Goal: Information Seeking & Learning: Learn about a topic

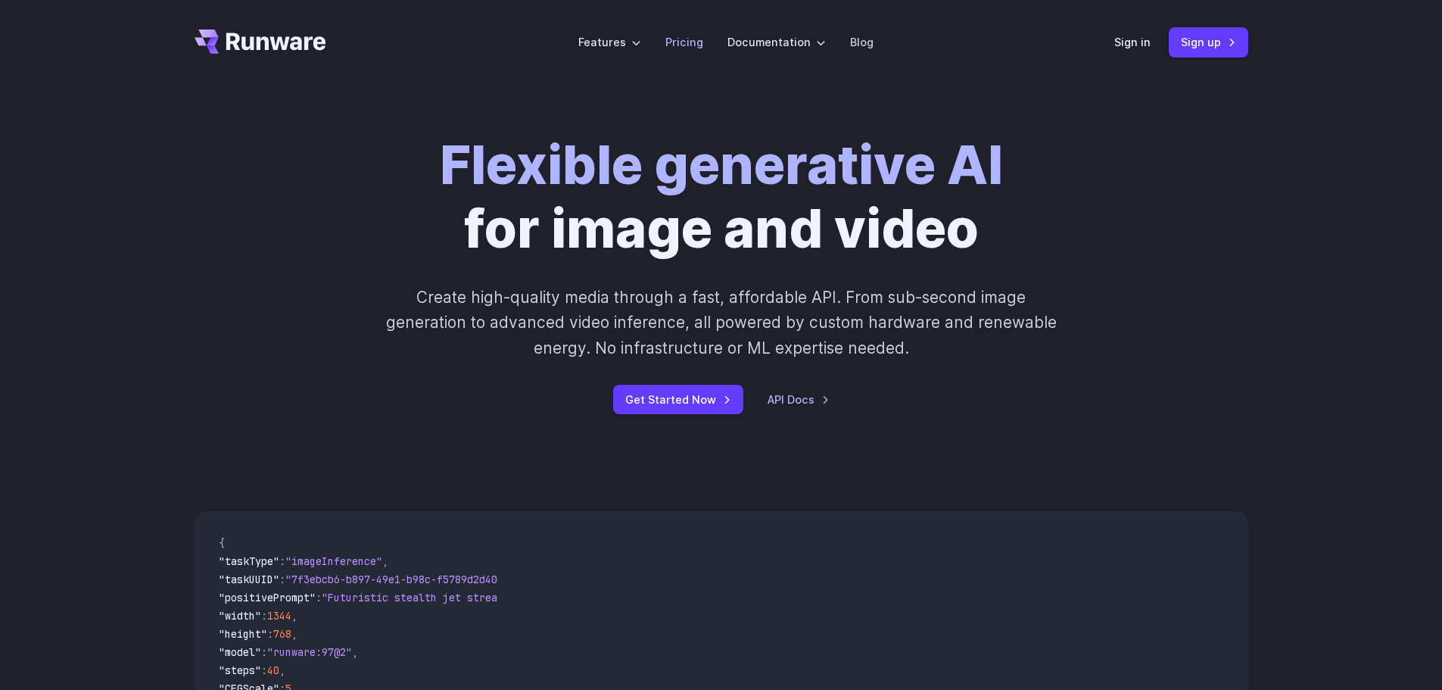
click at [685, 40] on link "Pricing" at bounding box center [684, 41] width 38 height 17
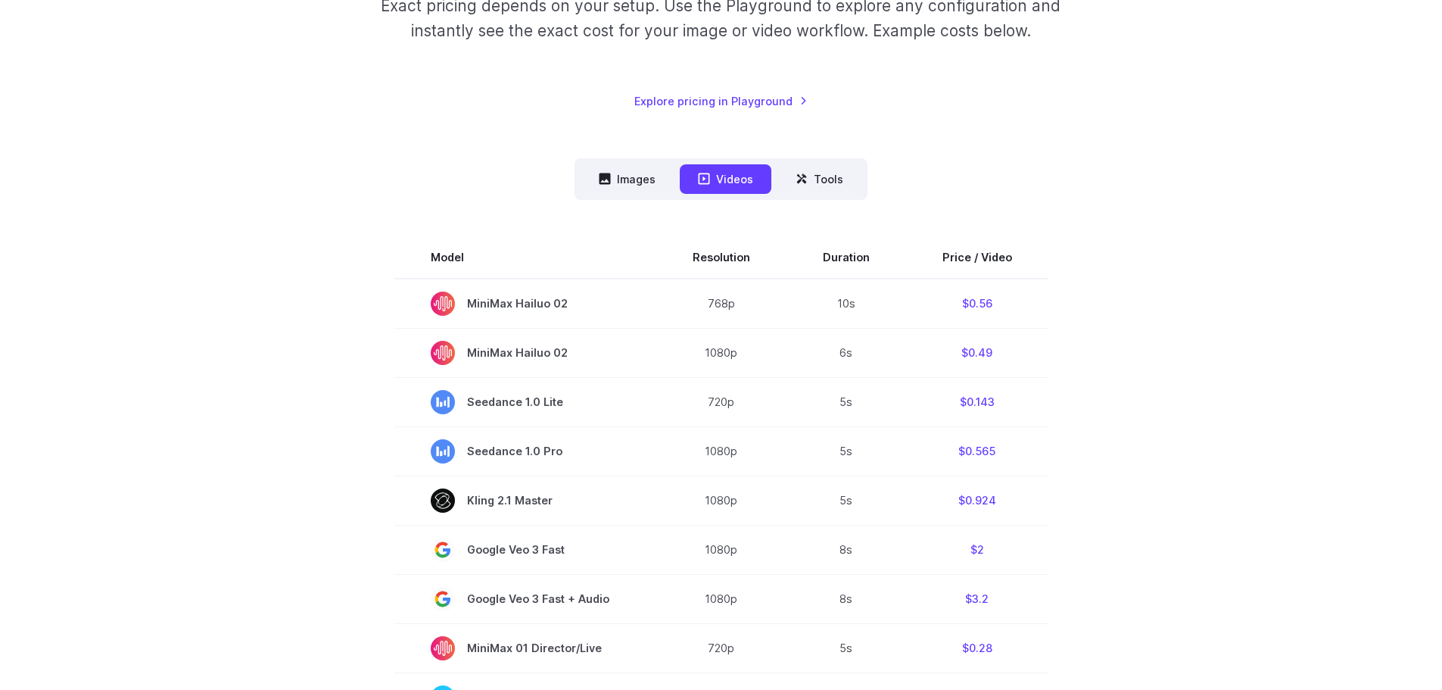
scroll to position [227, 0]
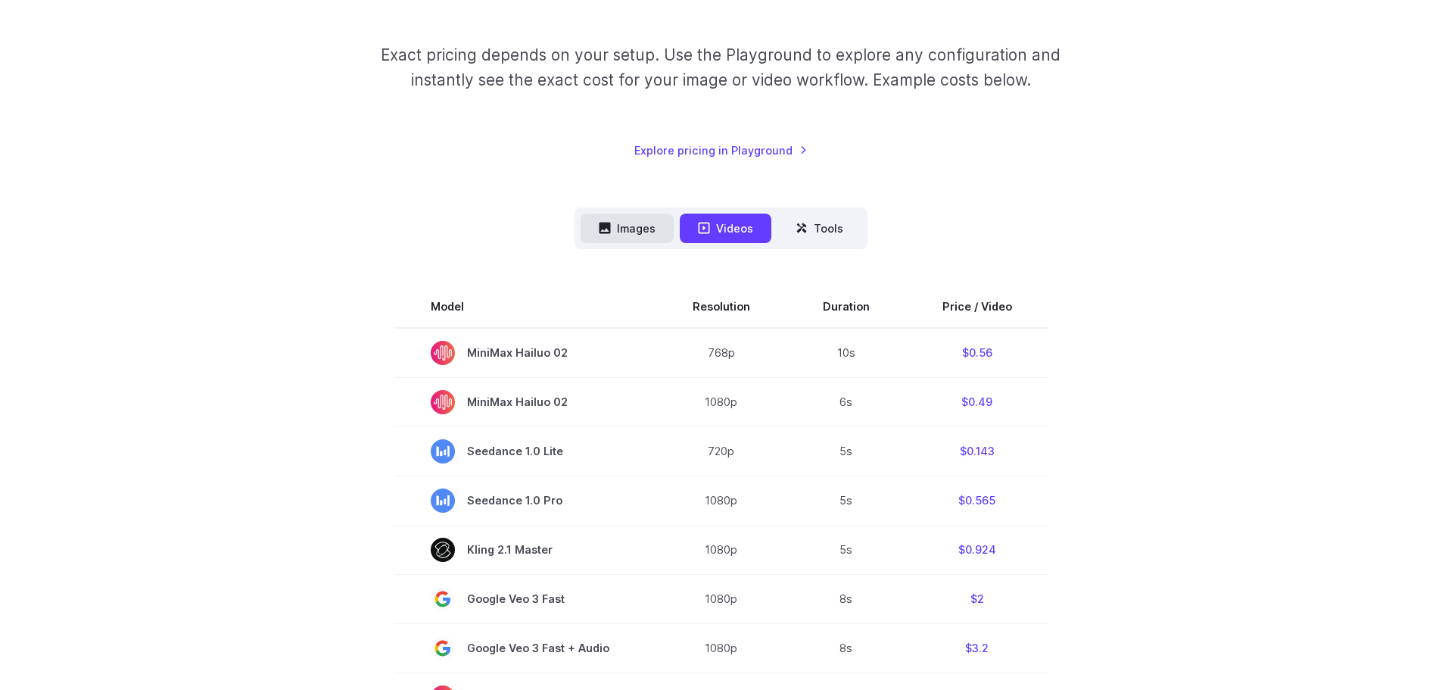
click at [637, 226] on button "Images" at bounding box center [627, 228] width 93 height 30
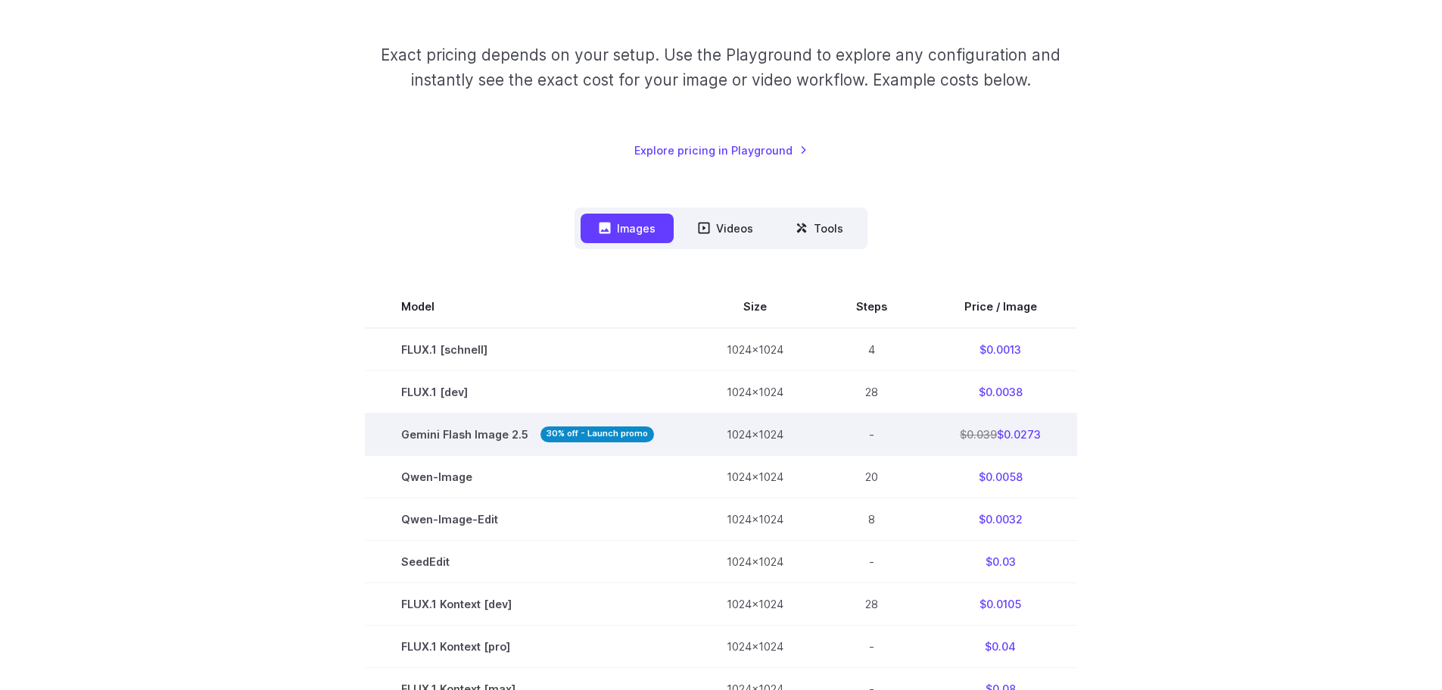
click at [611, 435] on strong "30% off - Launch promo" at bounding box center [598, 434] width 114 height 16
click at [613, 429] on strong "30% off - Launch promo" at bounding box center [598, 434] width 114 height 16
click at [625, 437] on strong "30% off - Launch promo" at bounding box center [598, 434] width 114 height 16
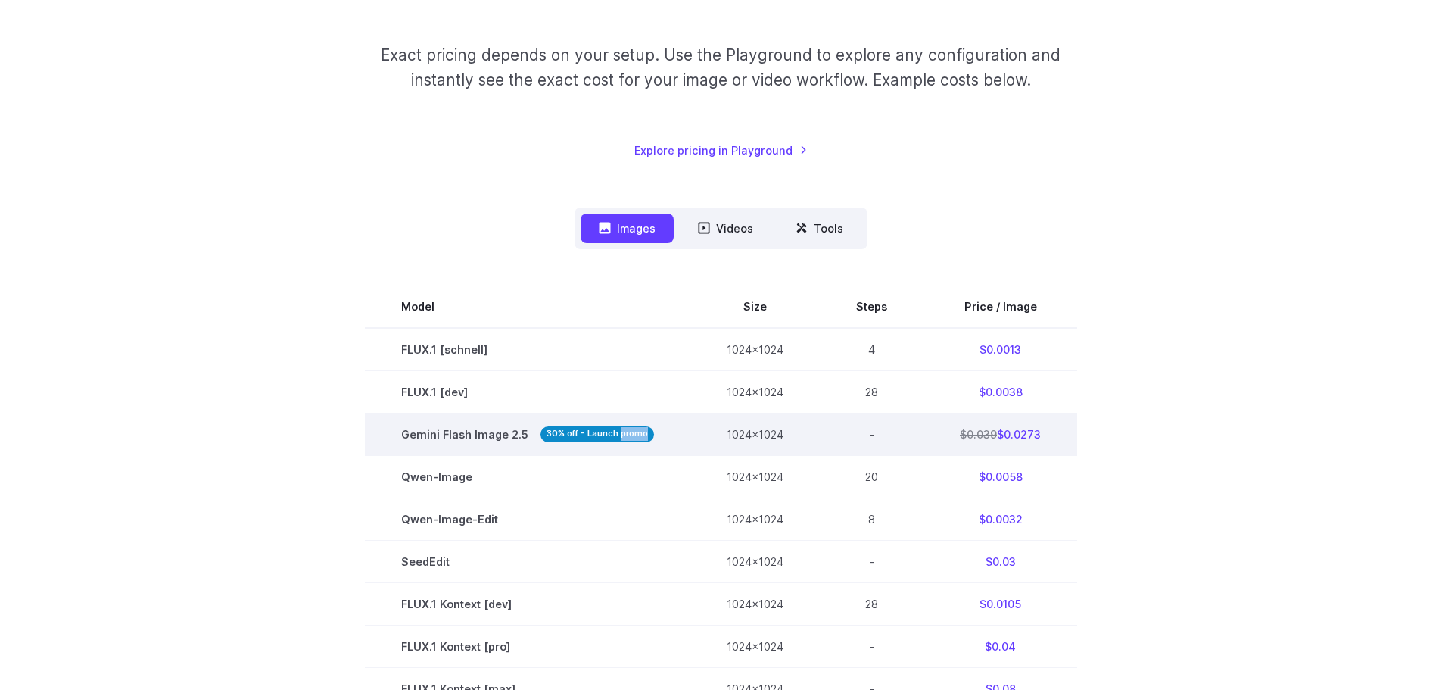
click at [625, 437] on strong "30% off - Launch promo" at bounding box center [598, 434] width 114 height 16
click at [547, 435] on strong "30% off - Launch promo" at bounding box center [598, 434] width 114 height 16
click at [473, 435] on span "Gemini Flash Image 2.5 30% off - Launch promo" at bounding box center [527, 433] width 253 height 17
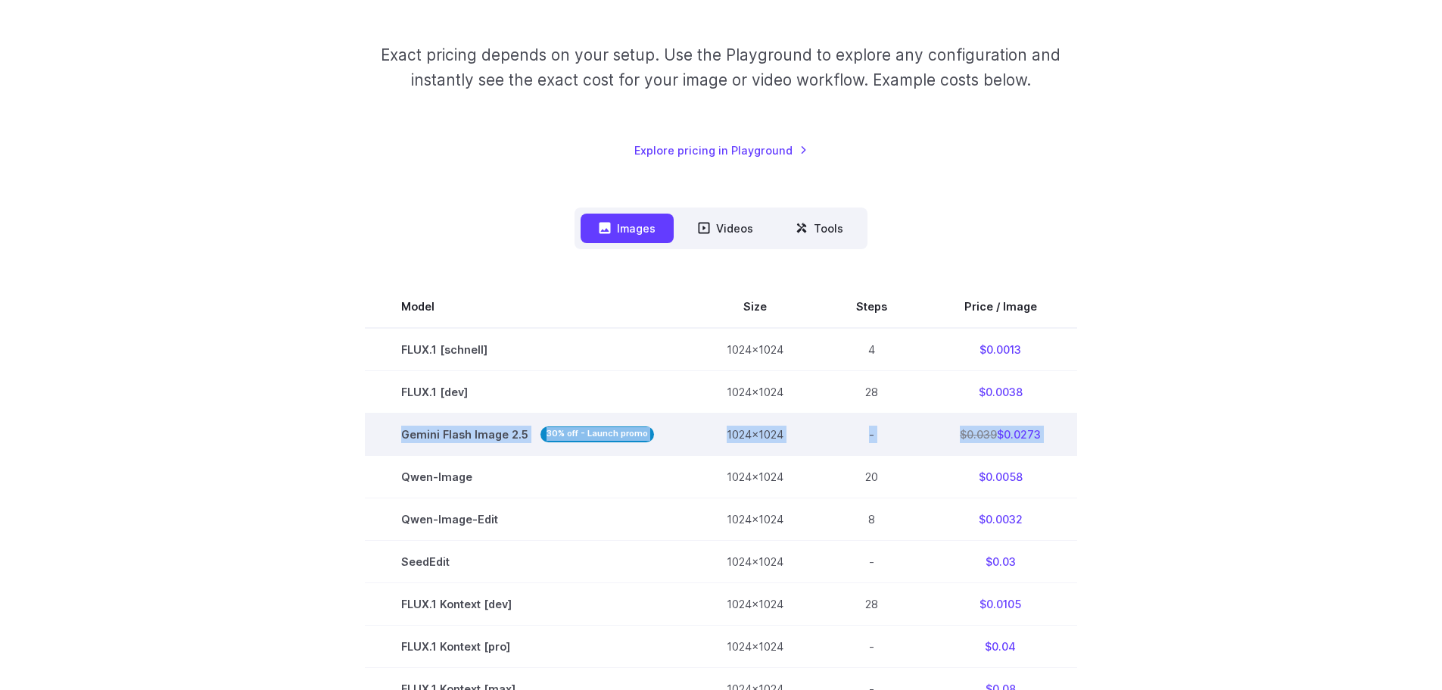
drag, startPoint x: 473, startPoint y: 435, endPoint x: 1009, endPoint y: 431, distance: 536.0
click at [1009, 431] on tr "Gemini Flash Image 2.5 30% off - Launch promo 1024x1024 - $0.039 $0.0273" at bounding box center [721, 434] width 712 height 42
click at [1009, 431] on td "$0.039 $0.0273" at bounding box center [1001, 434] width 154 height 42
drag, startPoint x: 1009, startPoint y: 431, endPoint x: 561, endPoint y: 430, distance: 448.1
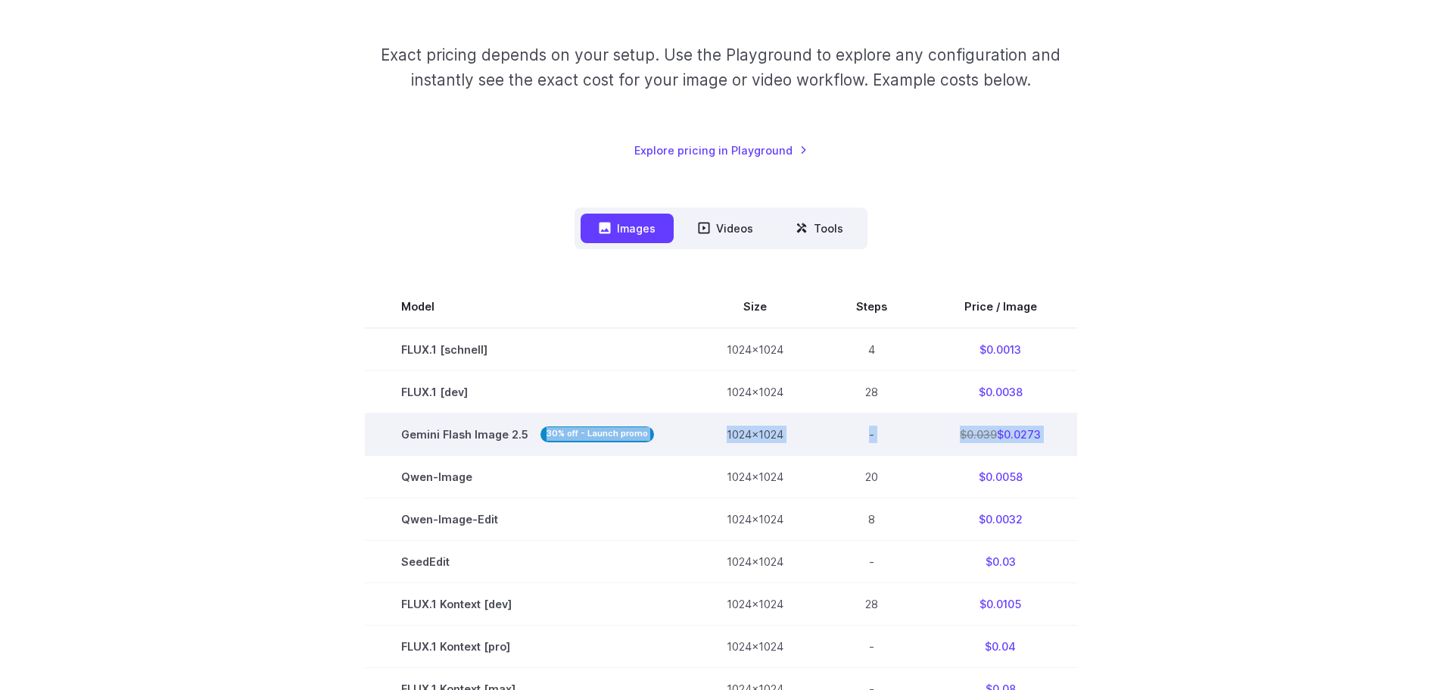
click at [561, 430] on tr "Gemini Flash Image 2.5 30% off - Launch promo 1024x1024 - $0.039 $0.0273" at bounding box center [721, 434] width 712 height 42
click at [559, 430] on strong "30% off - Launch promo" at bounding box center [598, 434] width 114 height 16
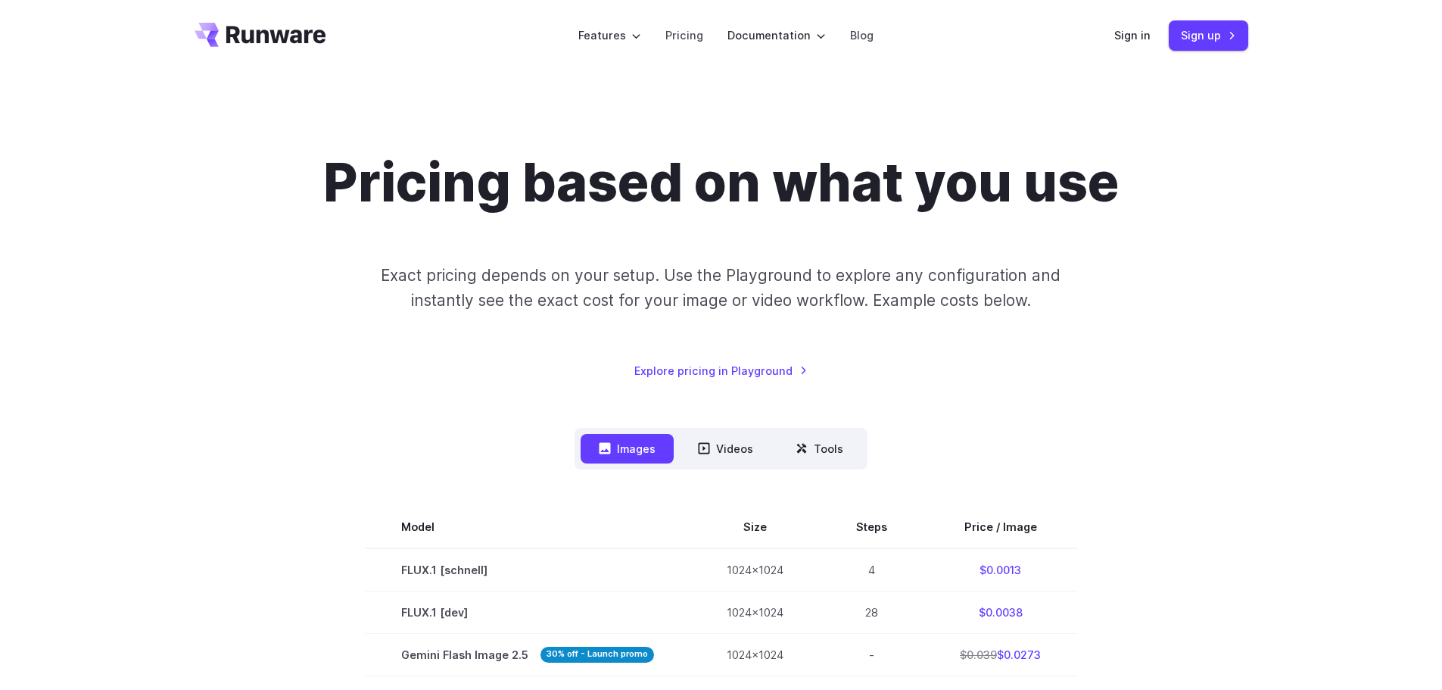
scroll to position [0, 0]
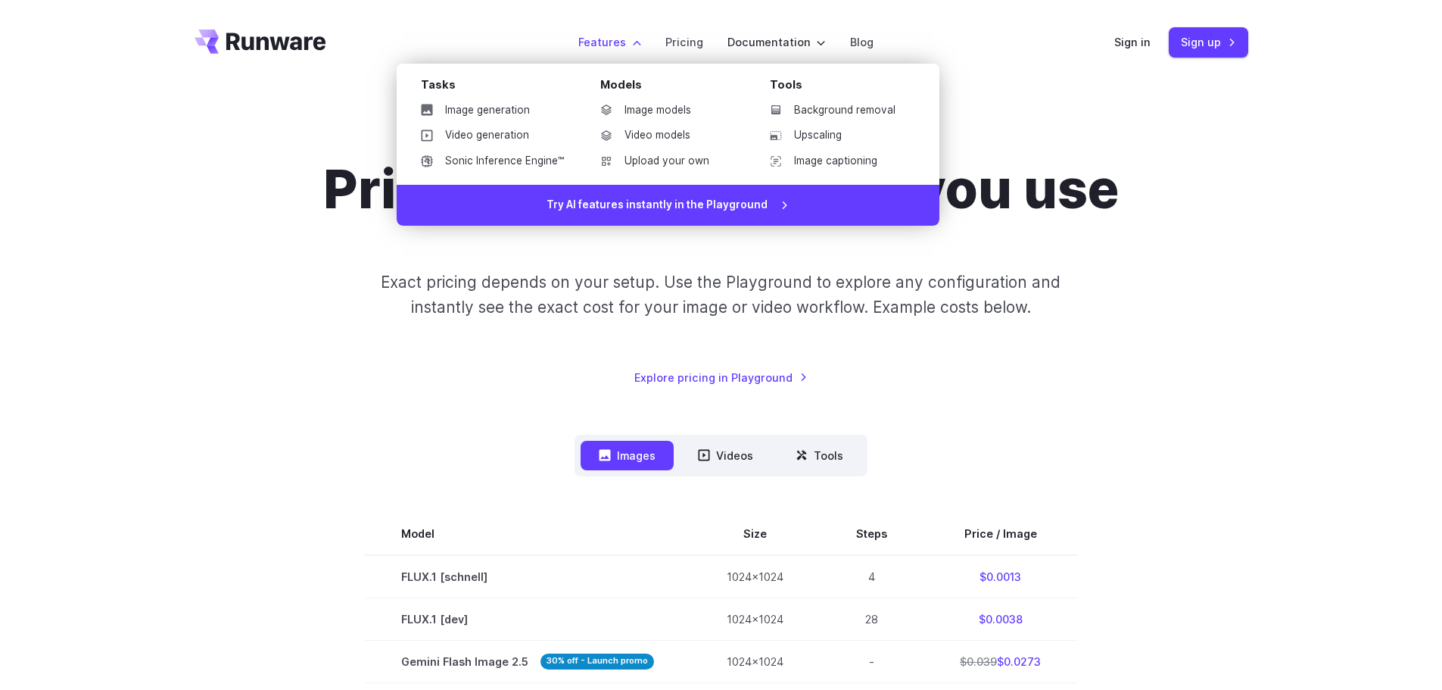
click at [612, 45] on label "Features" at bounding box center [609, 41] width 63 height 17
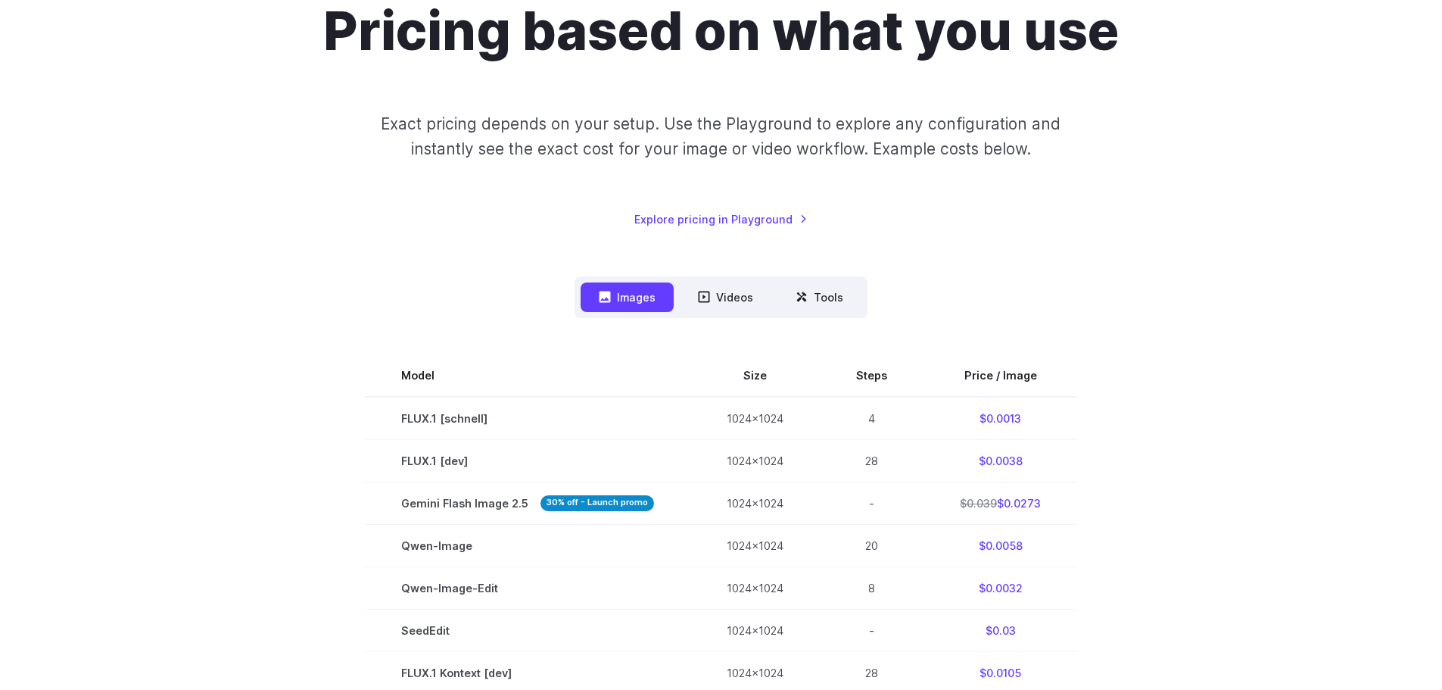
scroll to position [227, 0]
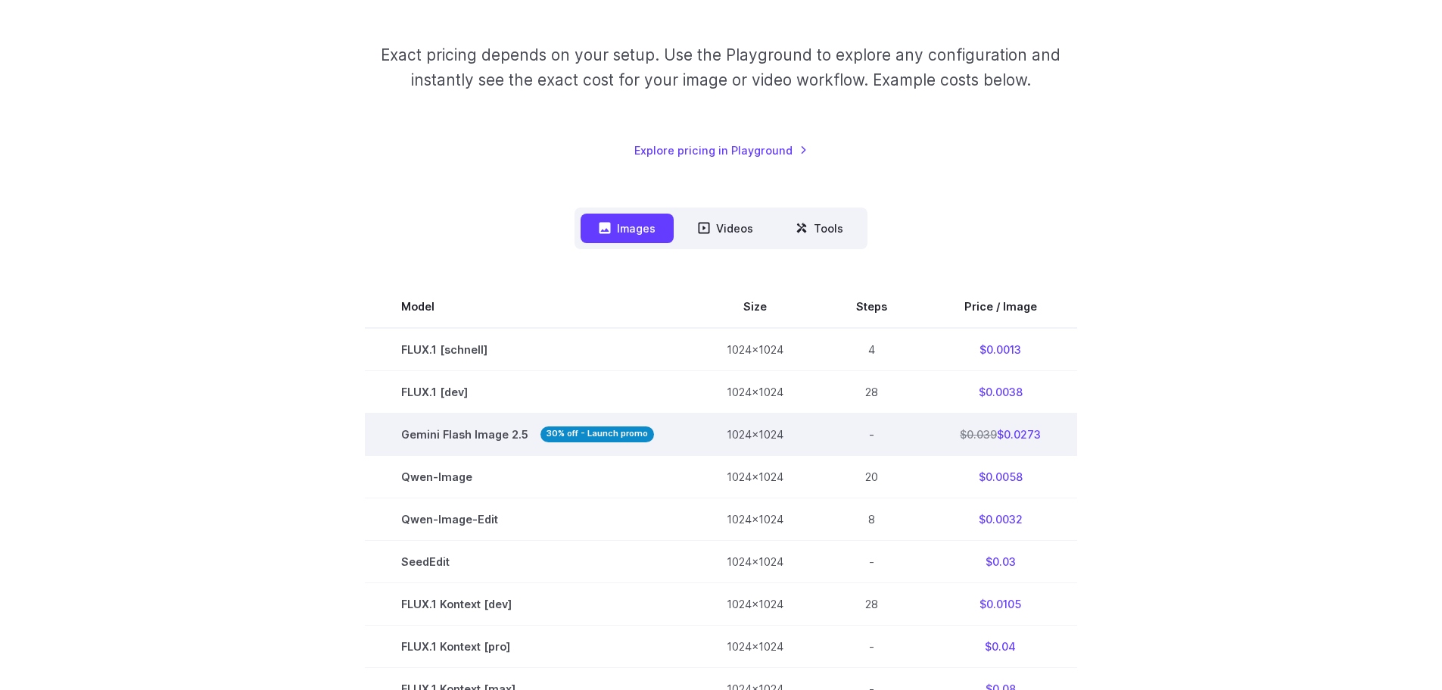
click at [994, 435] on td "$0.039 $0.0273" at bounding box center [1001, 434] width 154 height 42
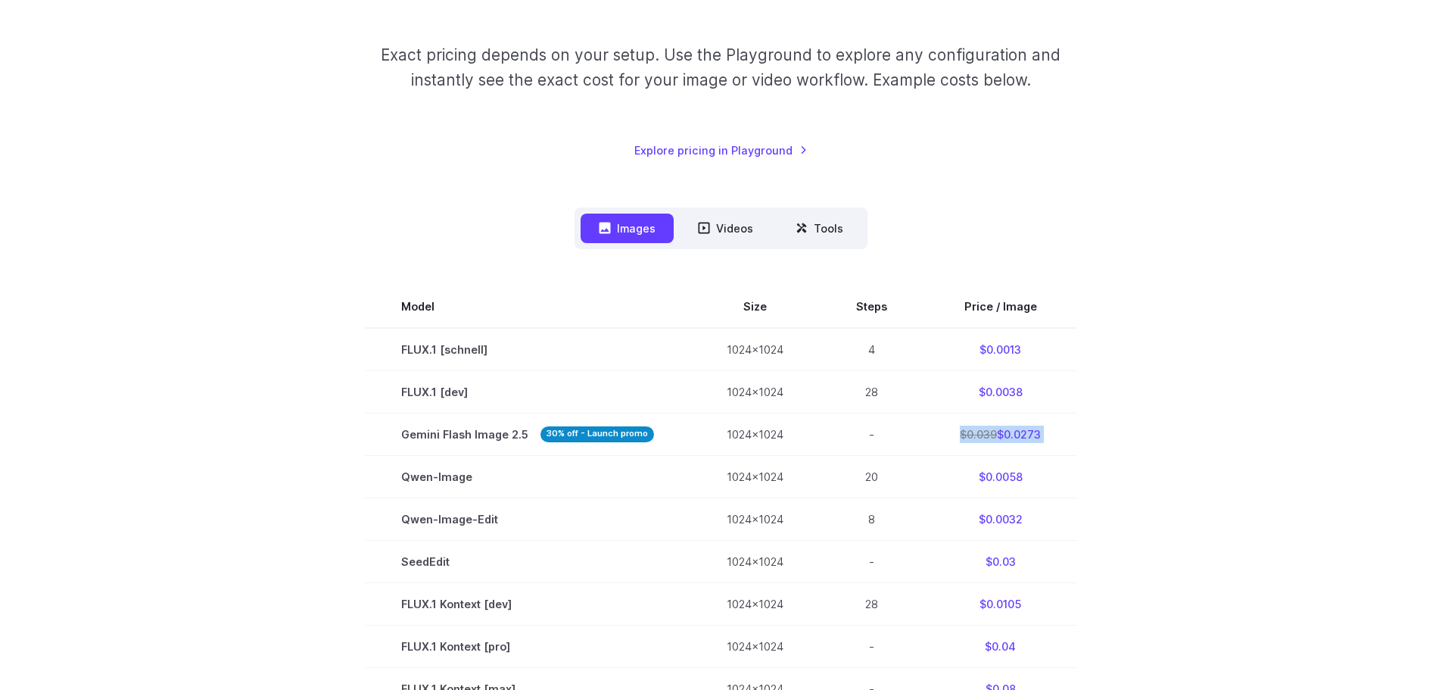
copy tbody "$0.039 $0.0273"
